Goal: Browse casually: Explore the website without a specific task or goal

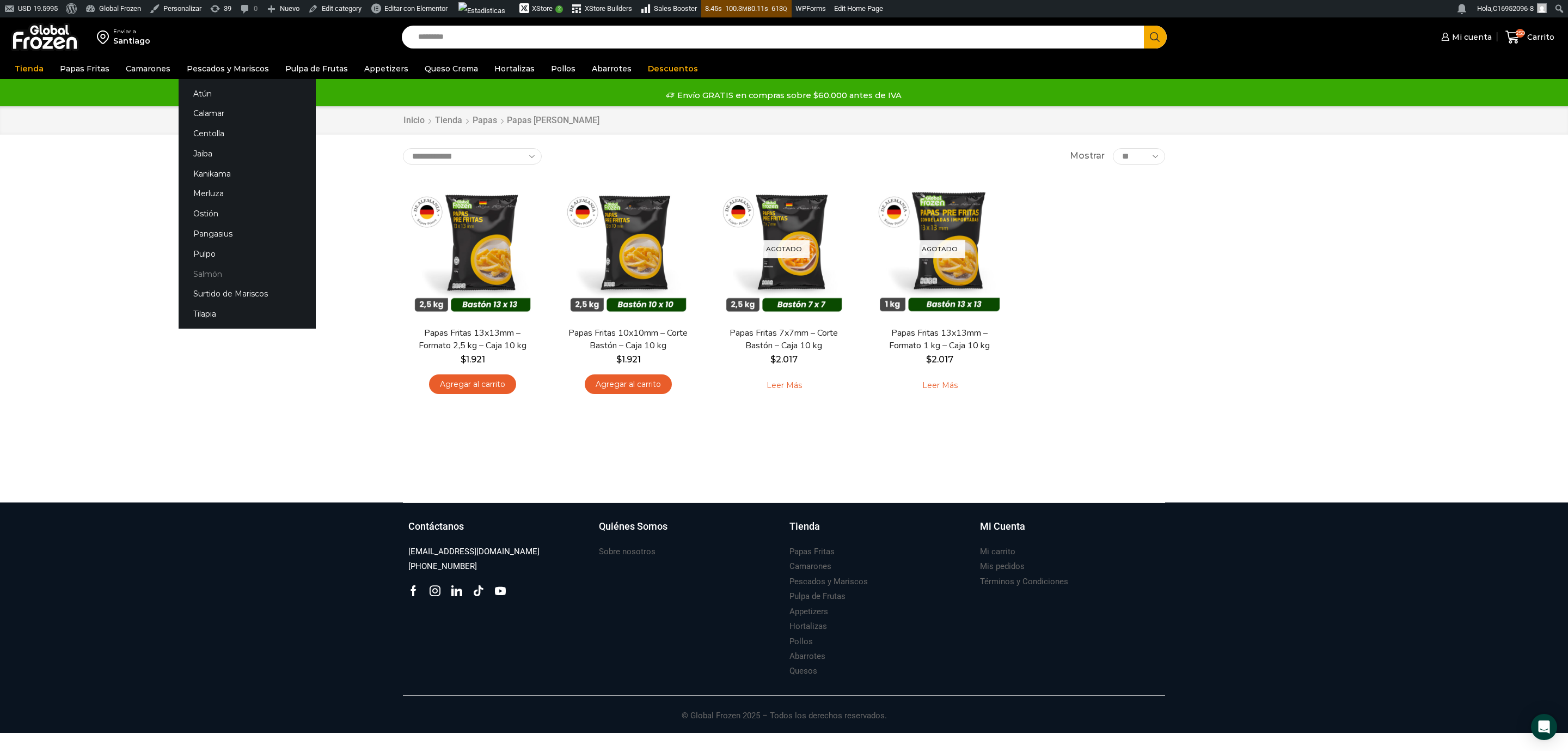
click at [214, 270] on link "Salmón" at bounding box center [247, 273] width 137 height 20
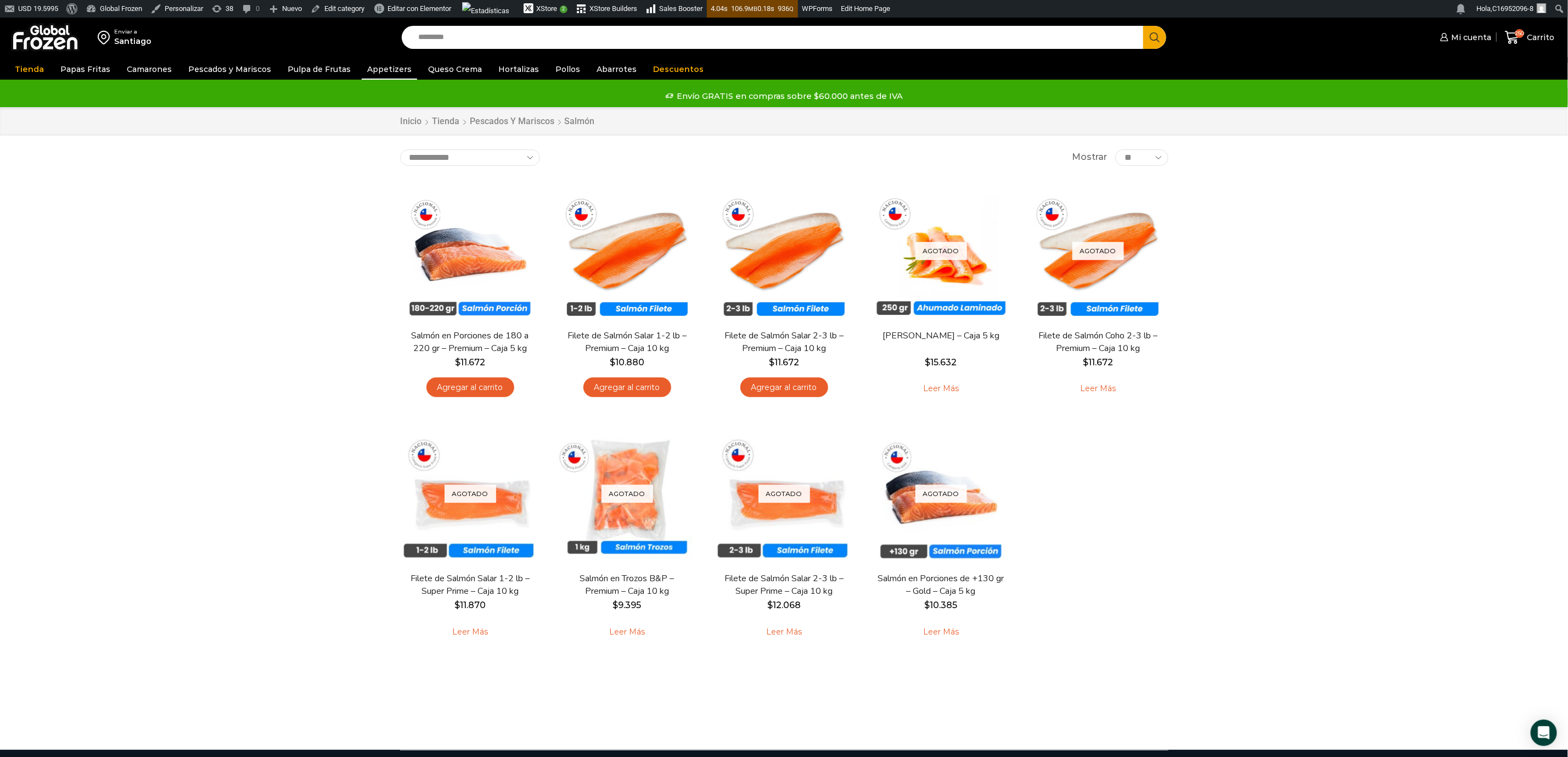
click at [380, 65] on link "Appetizers" at bounding box center [389, 69] width 55 height 21
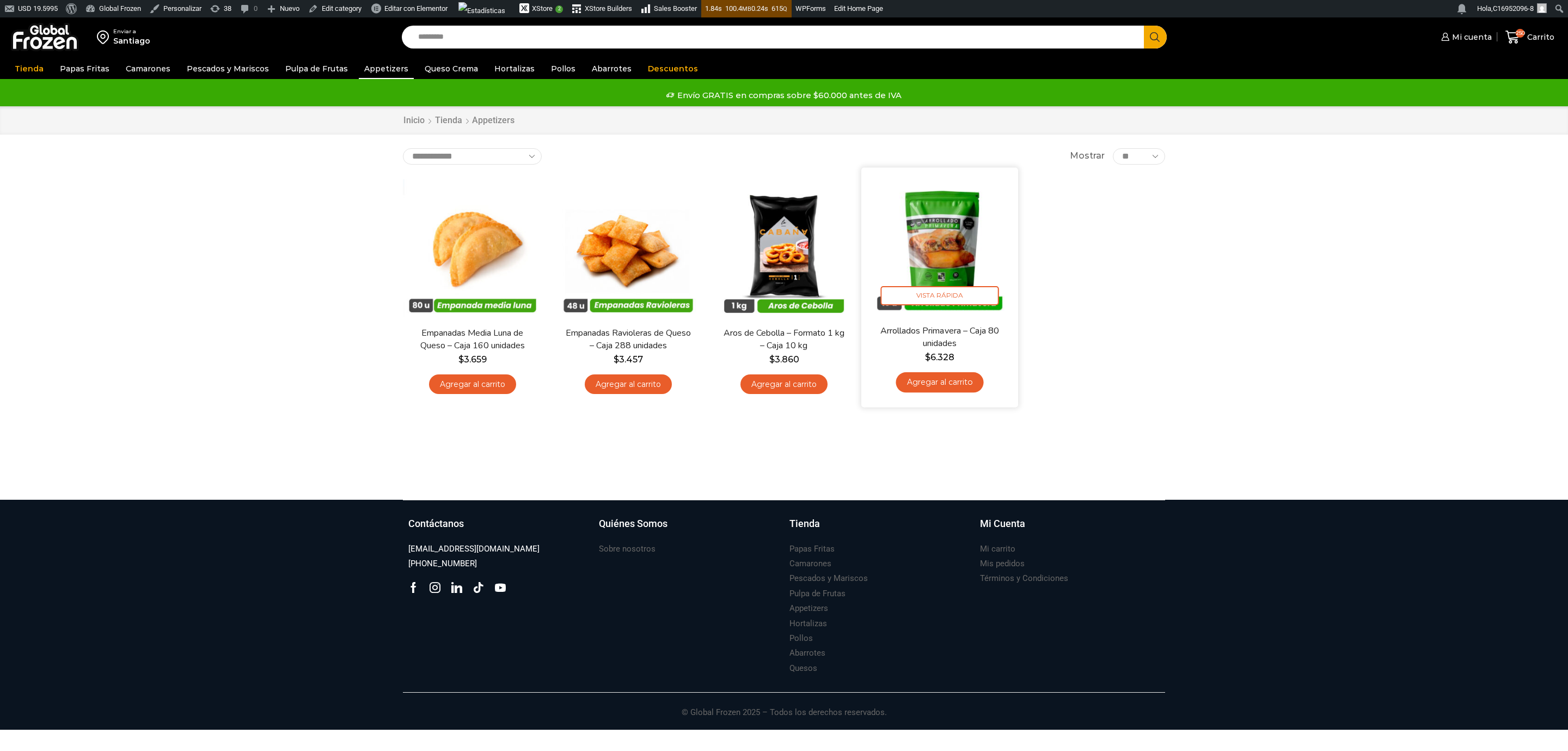
click at [945, 242] on img at bounding box center [939, 245] width 141 height 141
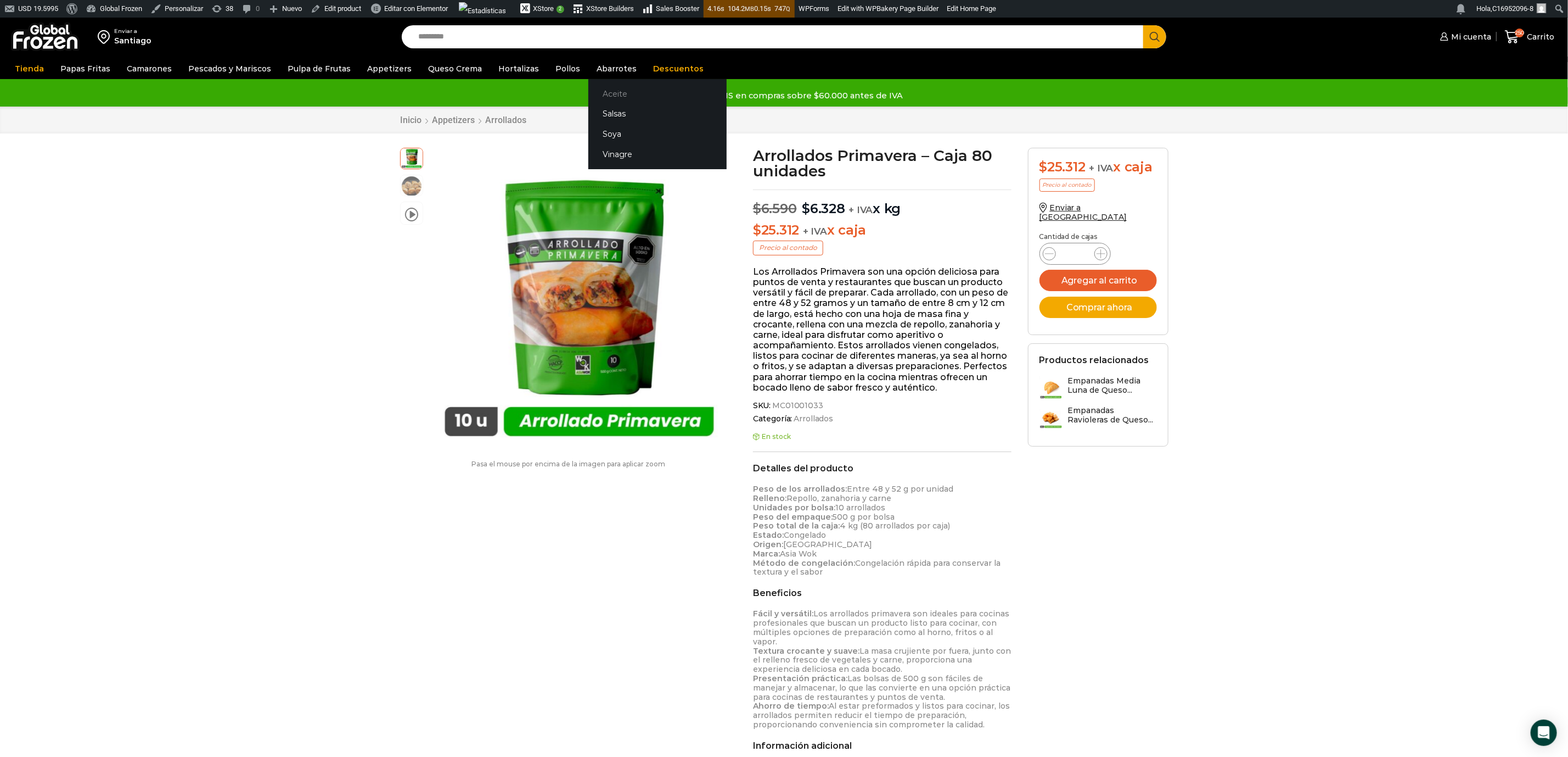
click at [610, 91] on link "Aceite" at bounding box center [657, 93] width 138 height 20
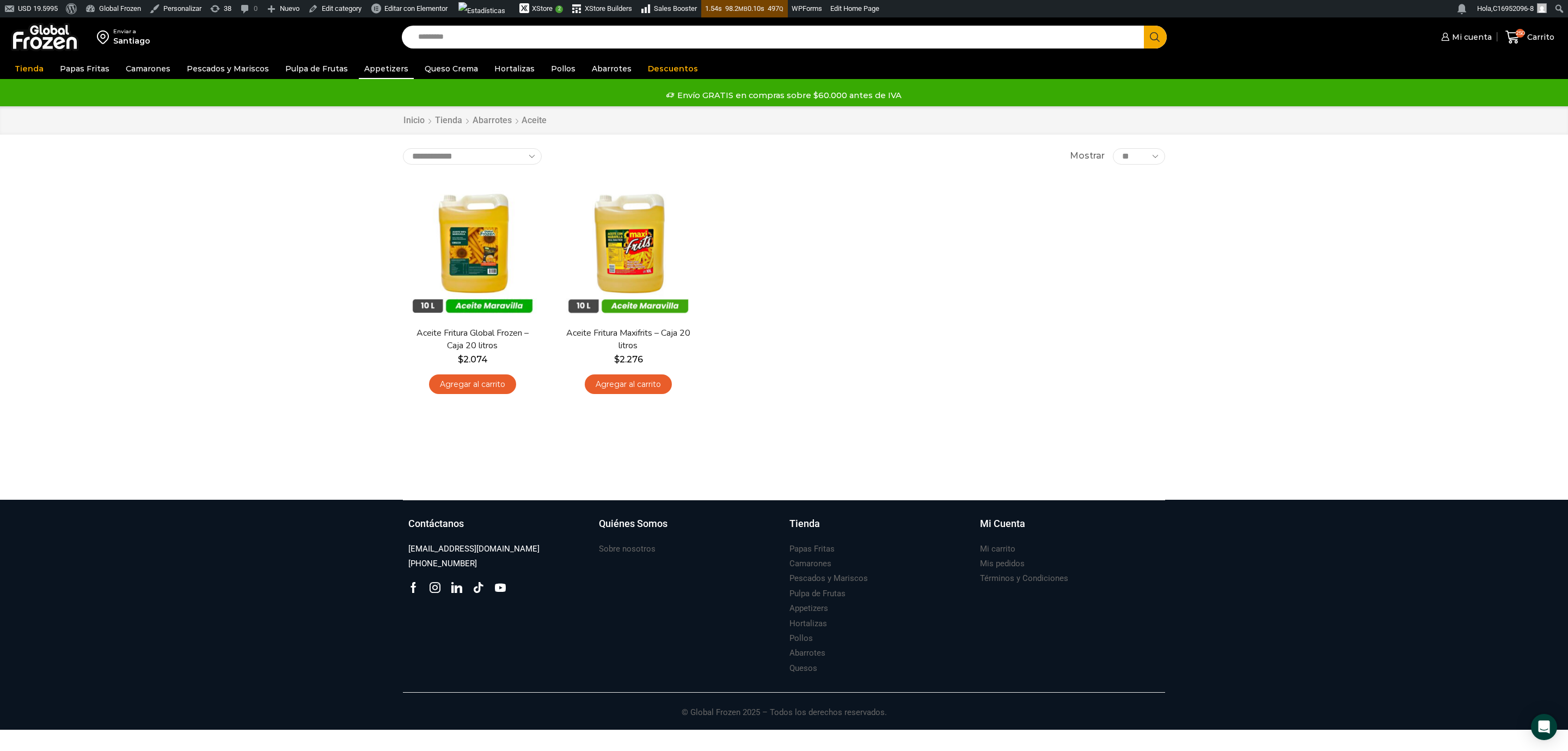
click at [369, 71] on link "Appetizers" at bounding box center [386, 69] width 55 height 21
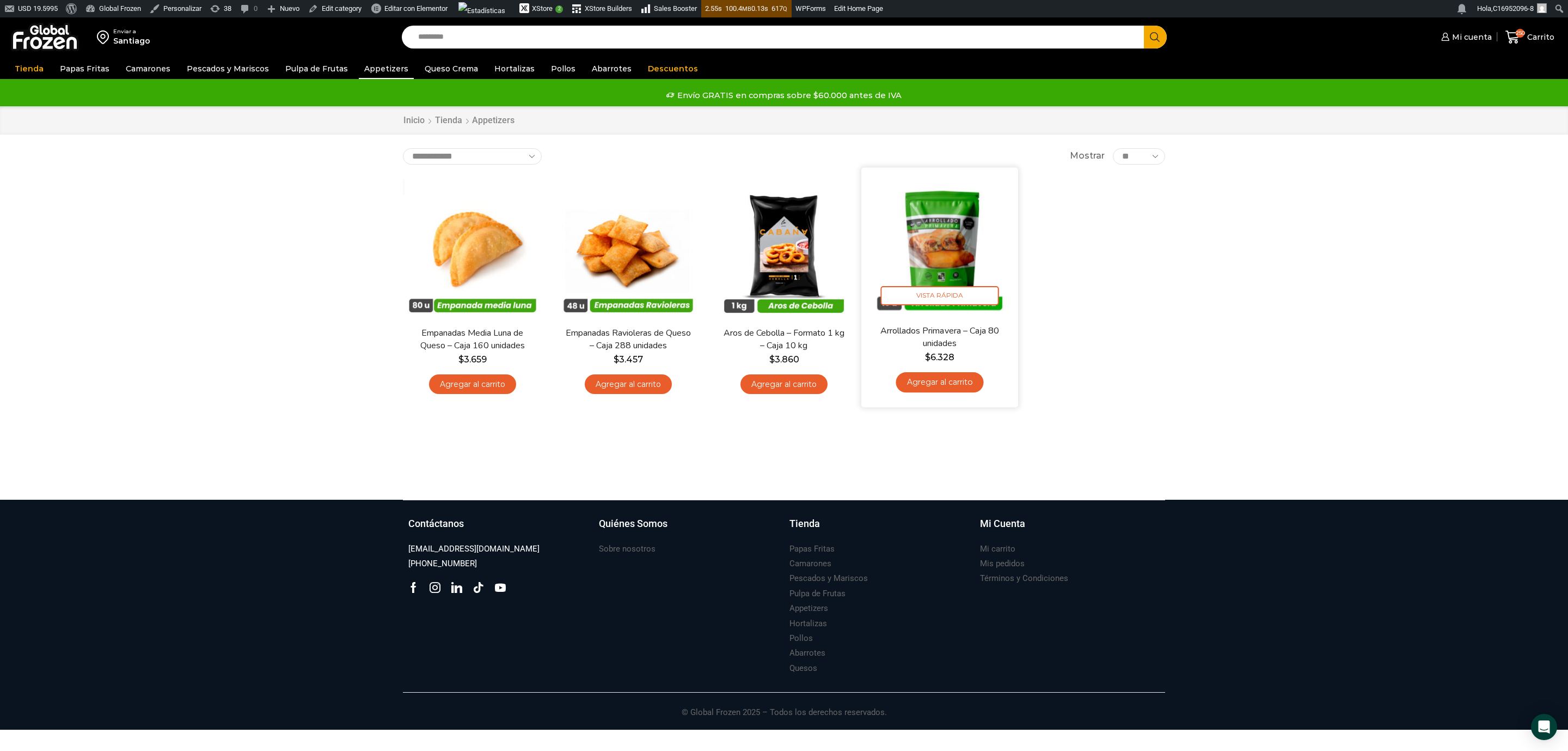
click at [935, 253] on img at bounding box center [939, 245] width 141 height 141
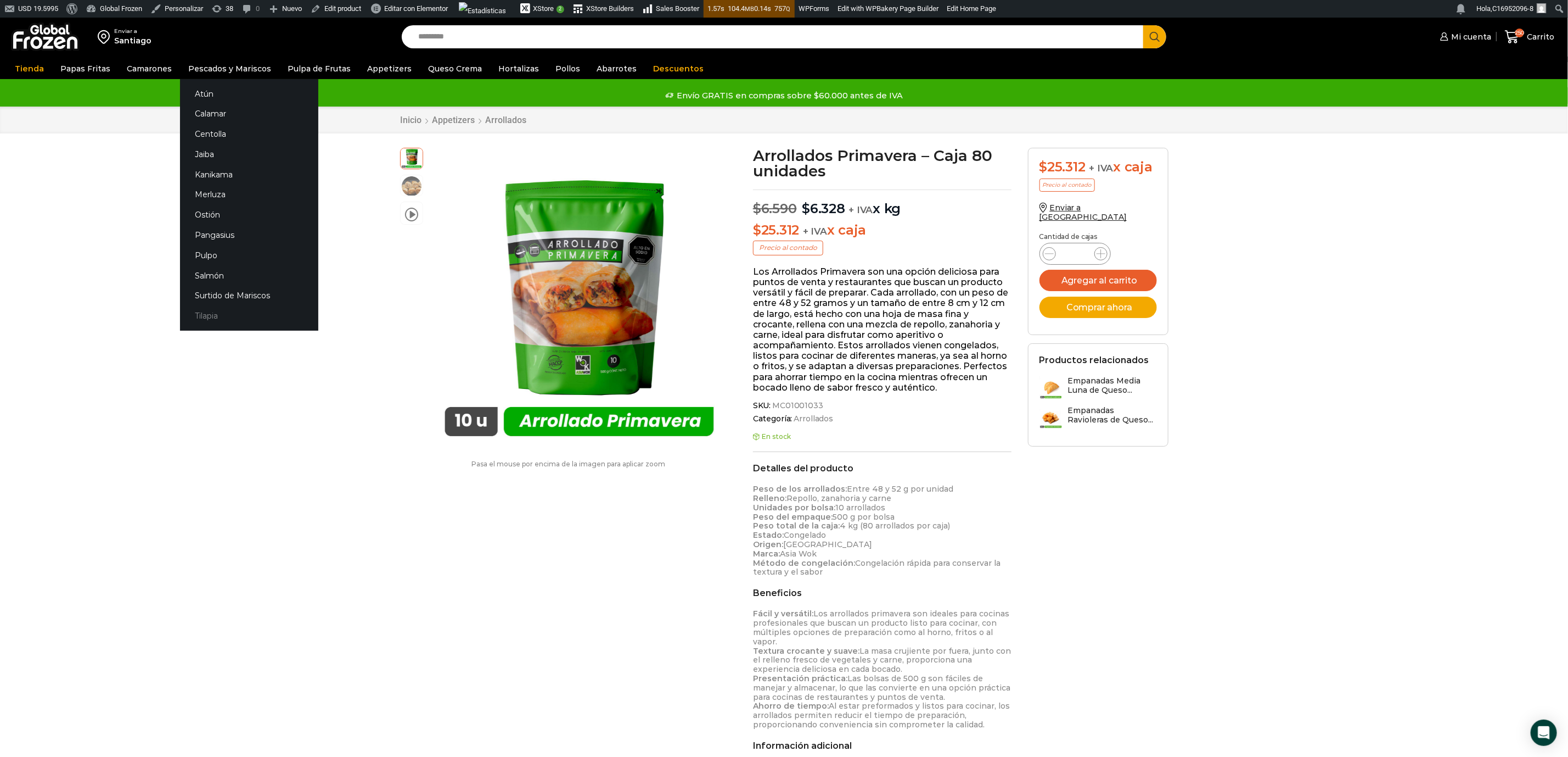
click at [200, 319] on link "Tilapia" at bounding box center [249, 316] width 138 height 20
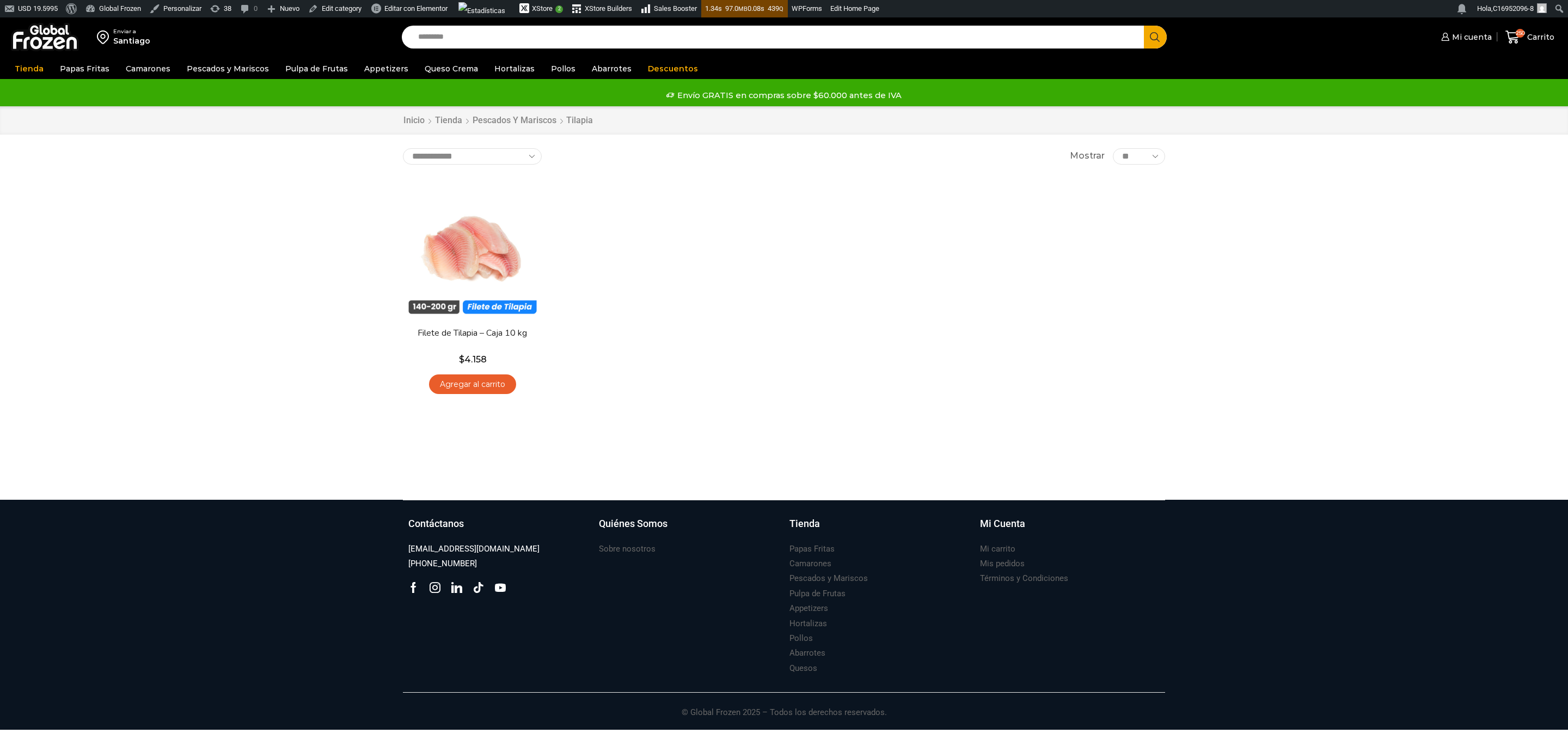
click at [472, 272] on img at bounding box center [472, 249] width 139 height 139
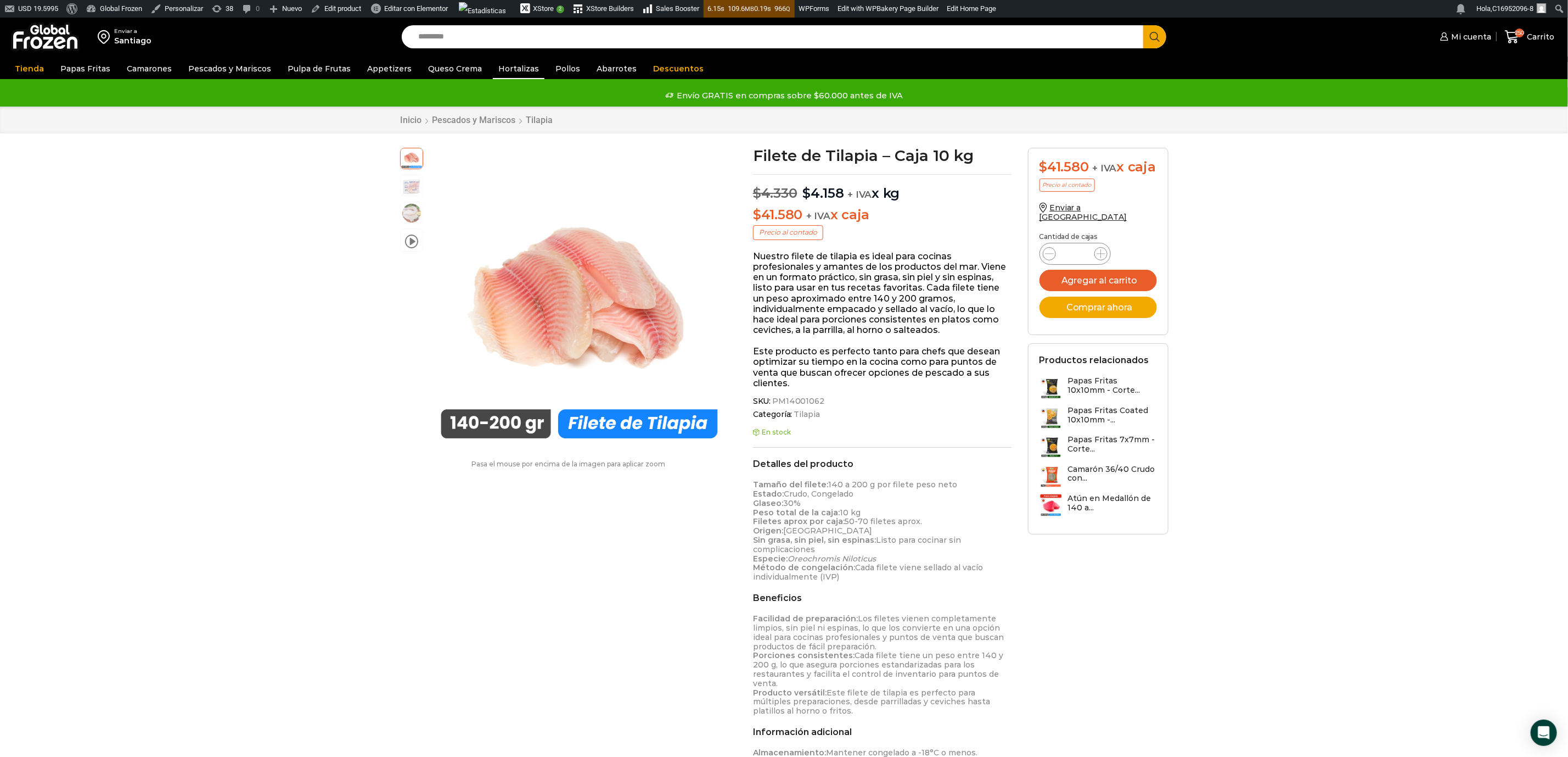
click at [506, 66] on link "Hortalizas" at bounding box center [519, 69] width 52 height 21
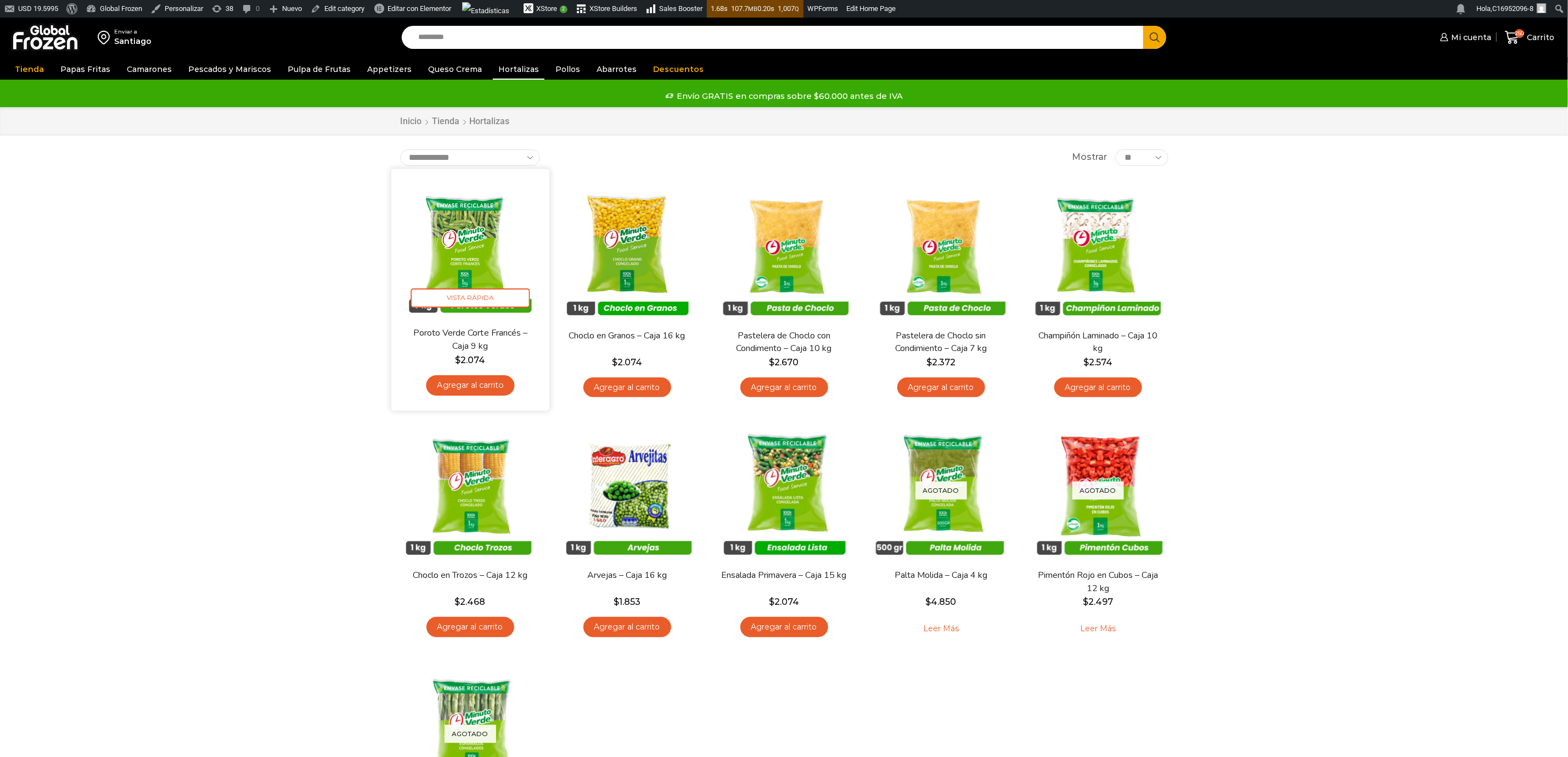
click at [488, 231] on img at bounding box center [470, 247] width 142 height 142
